Goal: Task Accomplishment & Management: Manage account settings

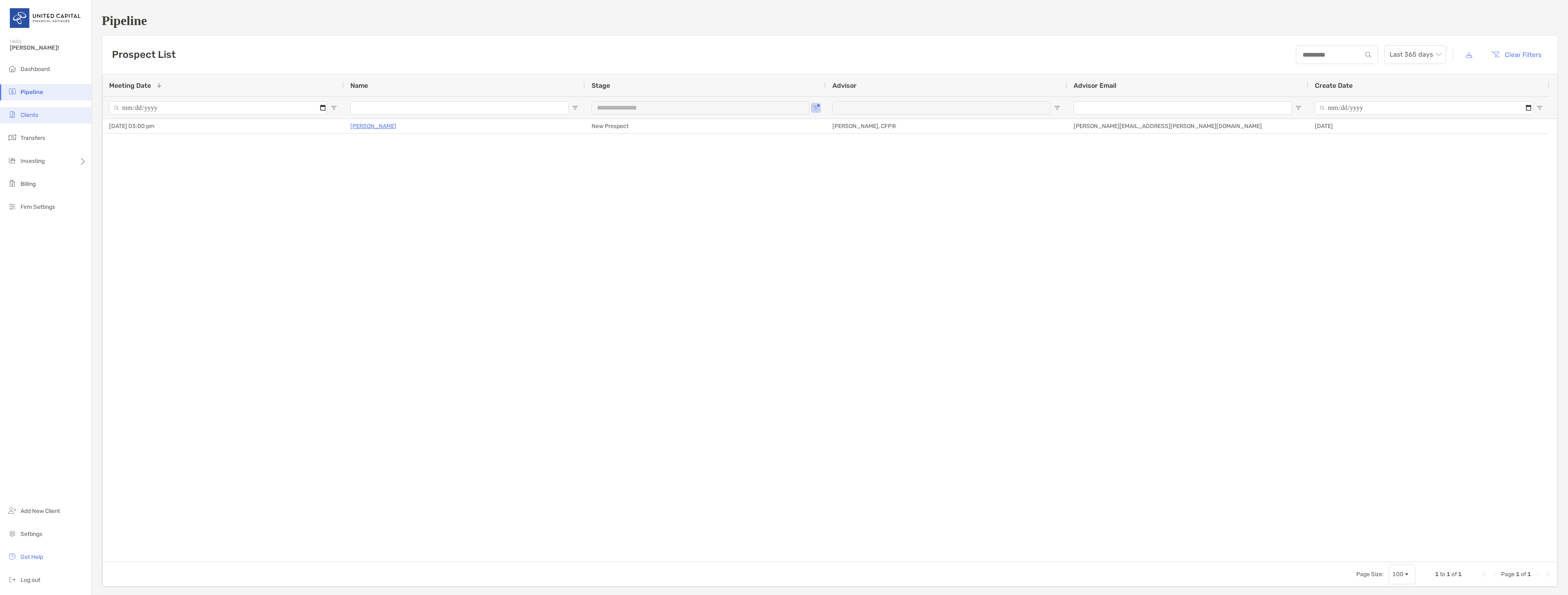
click at [24, 111] on li "Clients" at bounding box center [46, 115] width 91 height 16
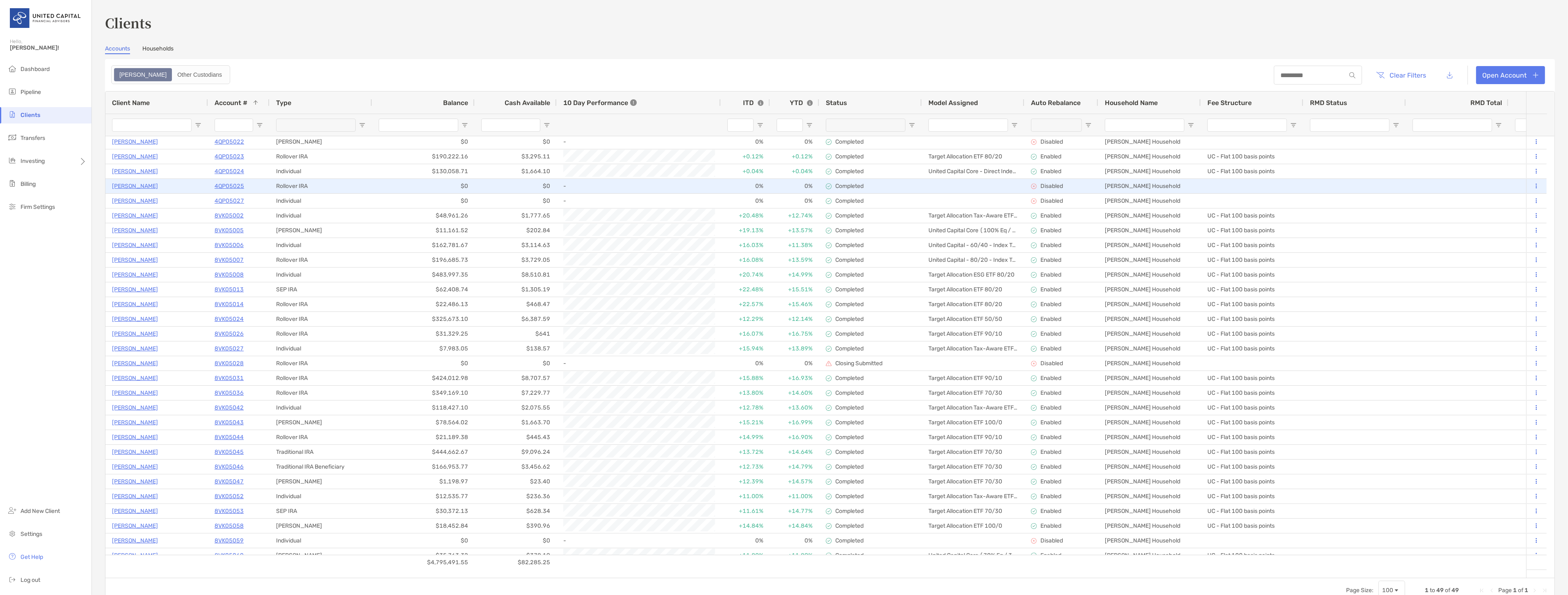
scroll to position [273, 0]
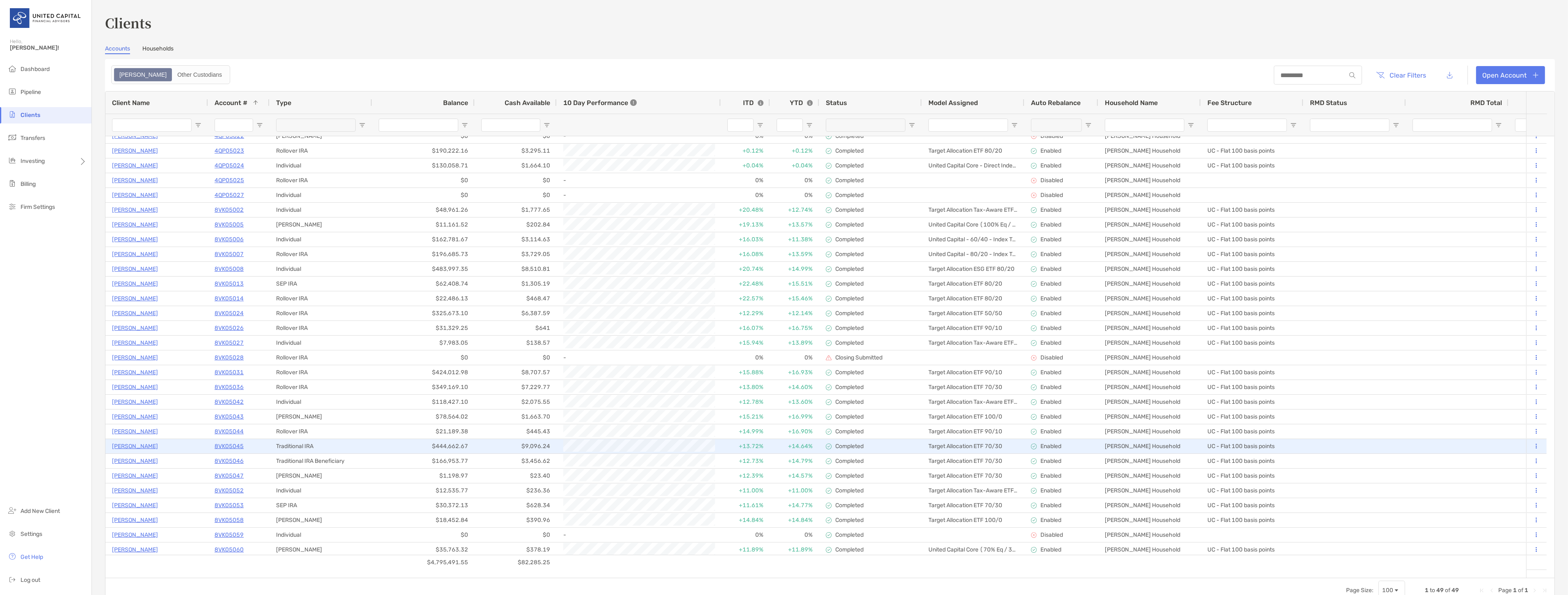
click at [134, 442] on p "[PERSON_NAME]" at bounding box center [135, 446] width 46 height 10
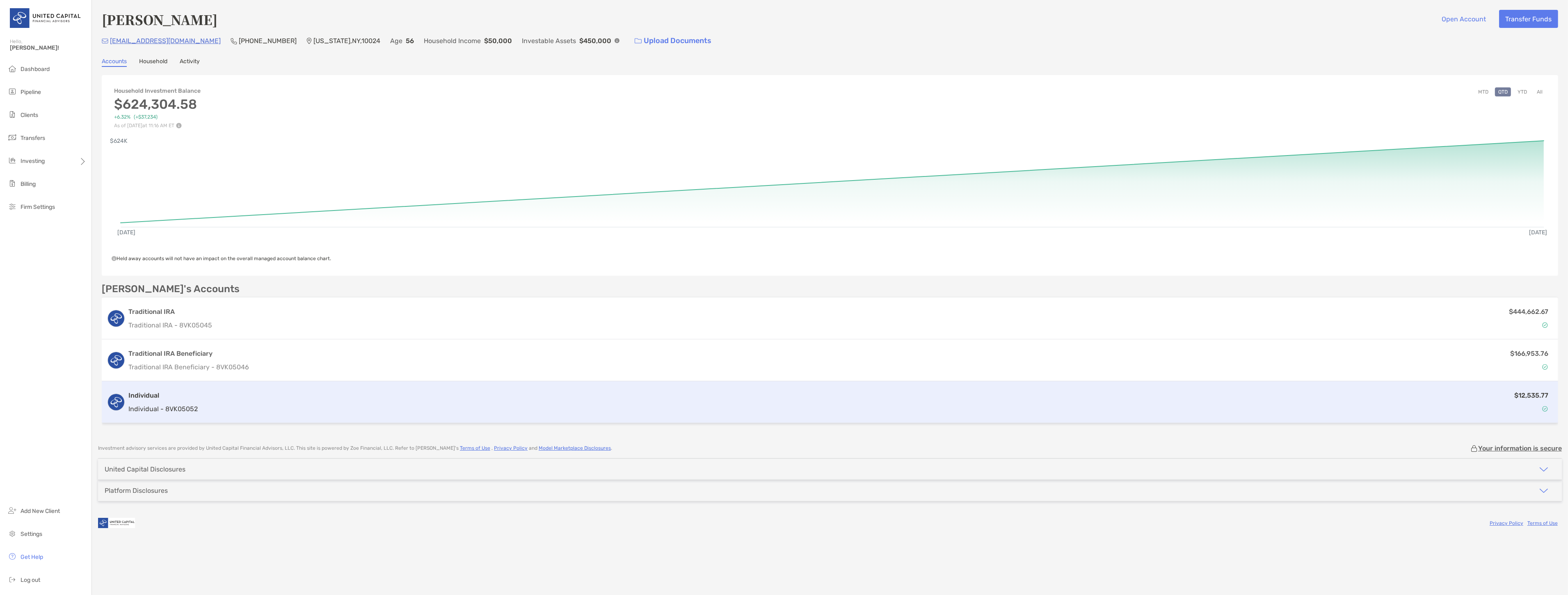
click at [230, 399] on div "$12,535.77" at bounding box center [877, 402] width 1352 height 24
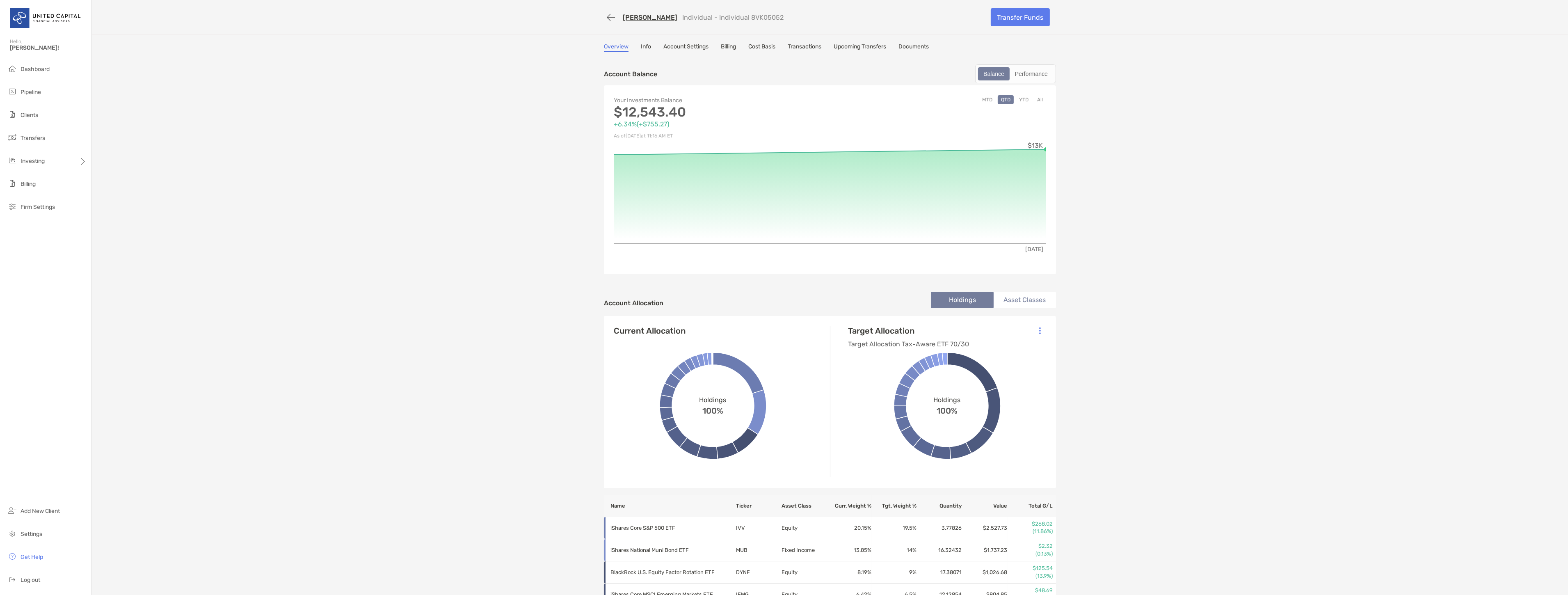
drag, startPoint x: 786, startPoint y: 14, endPoint x: 758, endPoint y: 15, distance: 28.0
click at [758, 15] on div "[PERSON_NAME] Individual - Individual 8VK05052" at bounding box center [794, 17] width 380 height 15
click at [555, 130] on div "[PERSON_NAME] Individual - Individual 8VK05052 Transfer Funds Overview Info Acc…" at bounding box center [830, 491] width 1476 height 983
click at [1010, 15] on link "Transfer Funds" at bounding box center [1020, 17] width 59 height 18
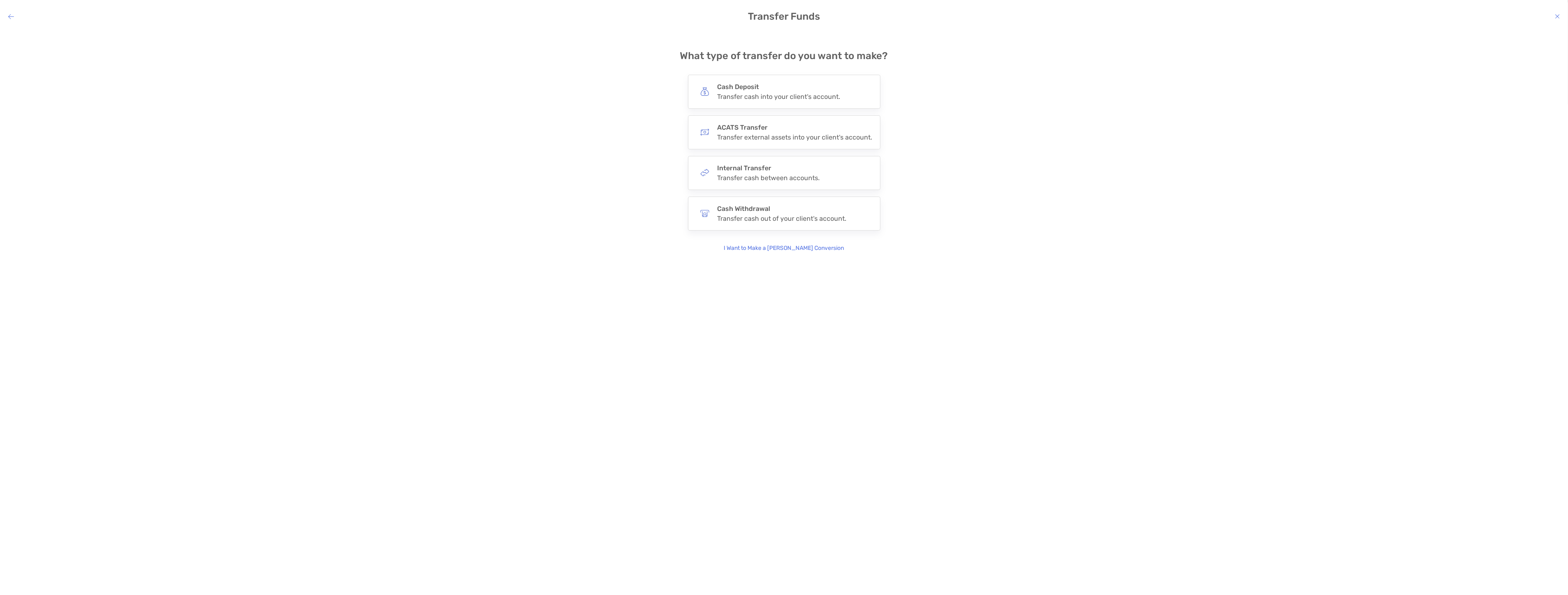
click at [866, 107] on div "Cash Deposit Transfer cash into your client's account." at bounding box center [784, 92] width 192 height 34
click at [866, 106] on div "ACH (Instant transfer) Transfer cash from your bank account via ACH." at bounding box center [783, 93] width 182 height 37
click at [0, 0] on input "***" at bounding box center [0, 0] width 0 height 0
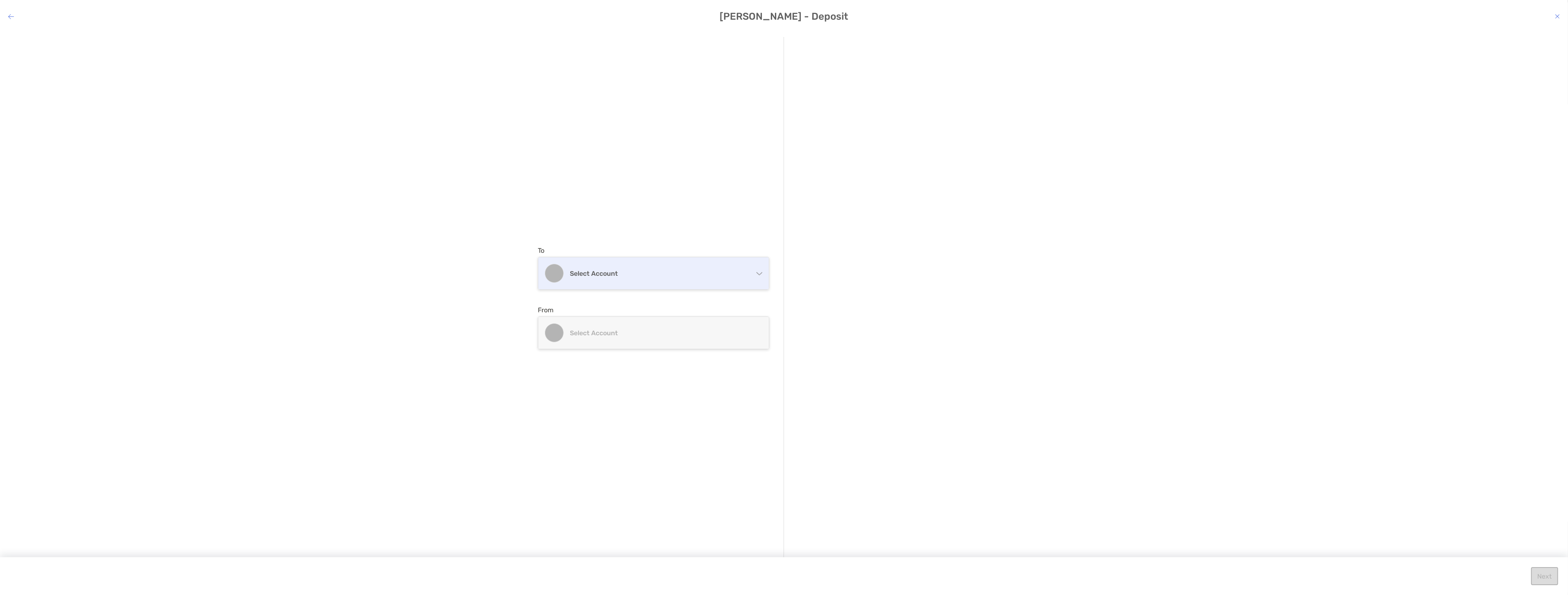
click at [657, 258] on div "Select account" at bounding box center [653, 273] width 231 height 32
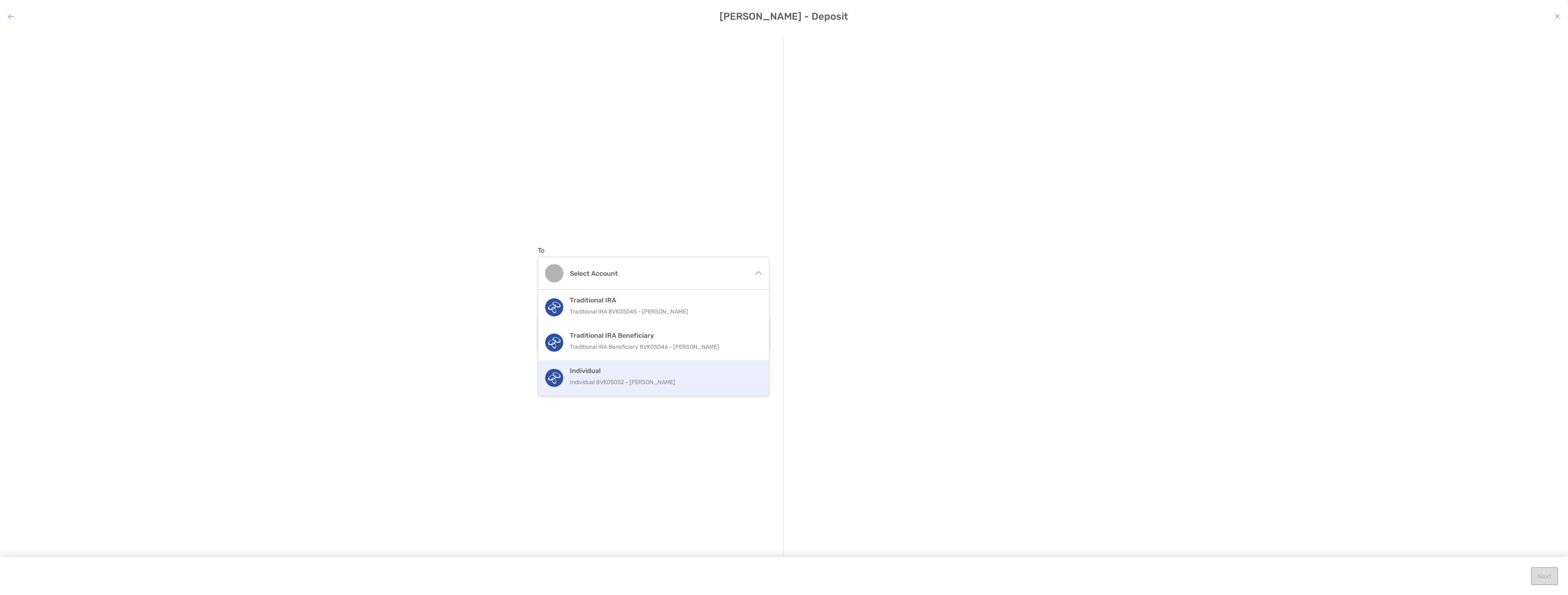
click at [601, 378] on p "Individual 8VK05052 - [PERSON_NAME]" at bounding box center [662, 382] width 185 height 10
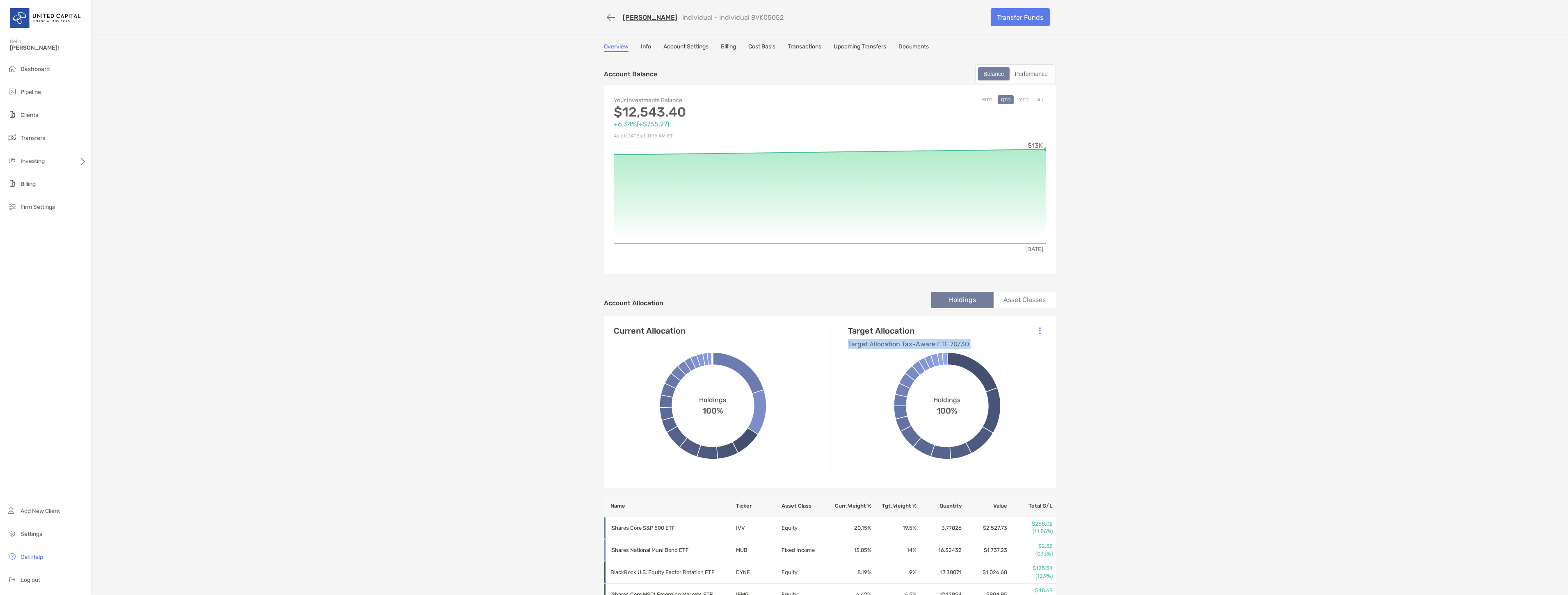
drag, startPoint x: 966, startPoint y: 343, endPoint x: 845, endPoint y: 340, distance: 121.0
click at [845, 340] on div "Target Allocation Target Allocation Tax-Aware ETF 70/30 Holdings 100% MUB 14%" at bounding box center [947, 407] width 218 height 163
click at [118, 164] on li "Portfolios" at bounding box center [128, 161] width 74 height 16
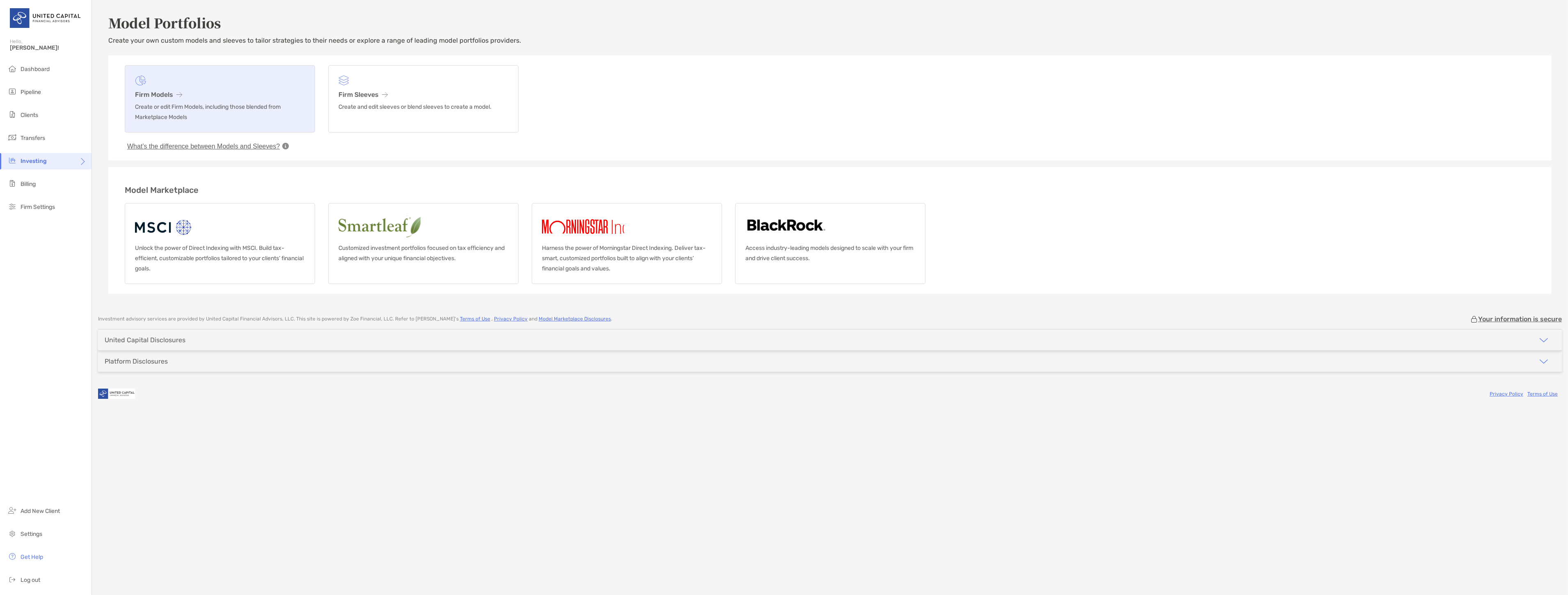
click at [234, 93] on h3 "Firm Models" at bounding box center [220, 94] width 170 height 8
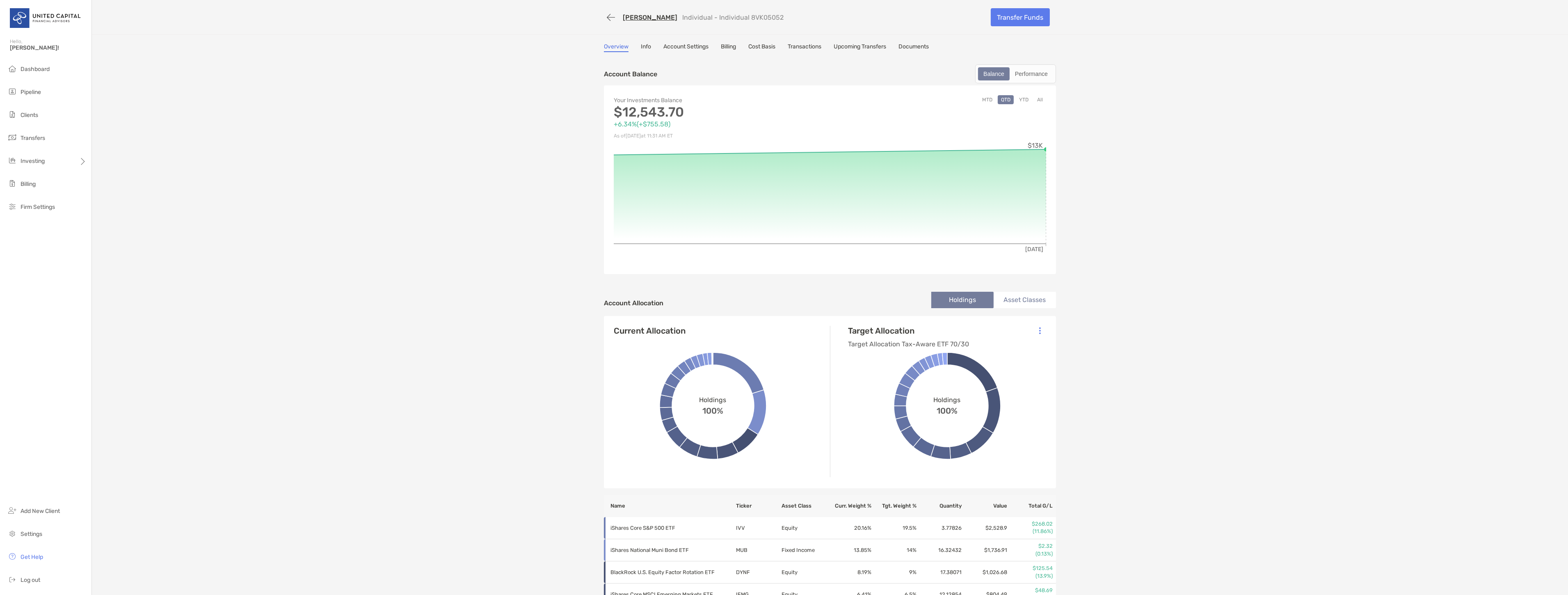
click at [1038, 97] on button "All" at bounding box center [1040, 99] width 12 height 9
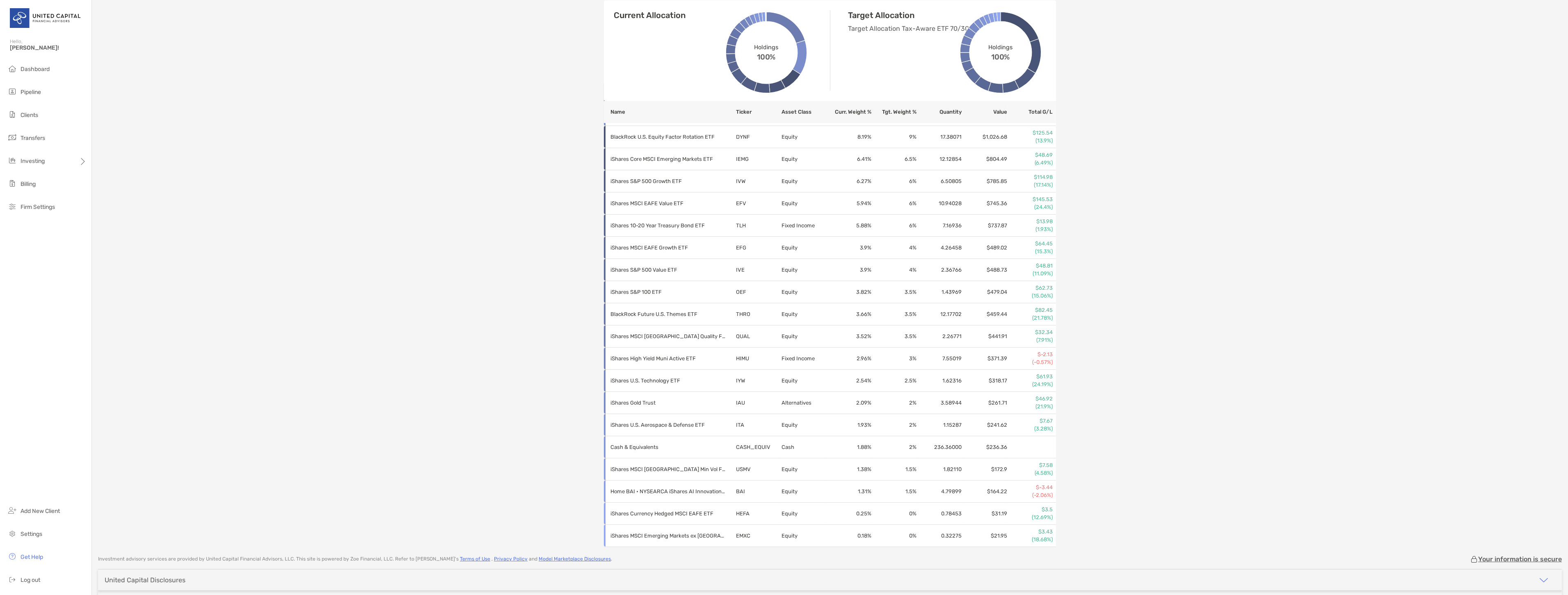
scroll to position [365, 0]
